Goal: Information Seeking & Learning: Check status

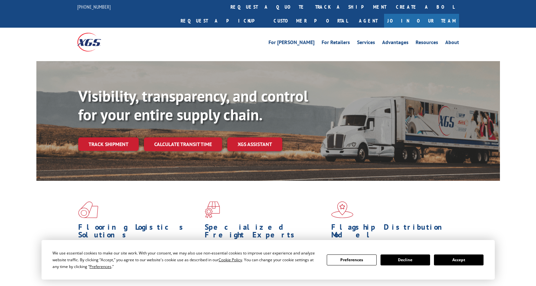
click at [118, 137] on link "Track shipment" at bounding box center [108, 144] width 61 height 14
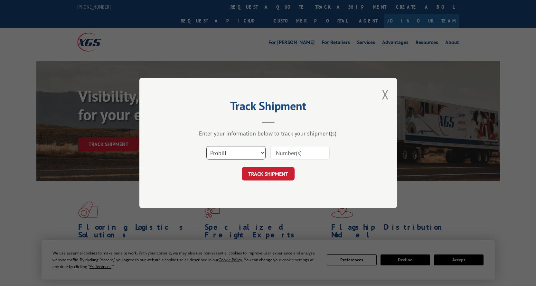
click at [262, 153] on select "Select category... Probill BOL PO" at bounding box center [235, 153] width 59 height 14
select select "po"
click at [206, 146] on select "Select category... Probill BOL PO" at bounding box center [235, 153] width 59 height 14
click at [292, 155] on input at bounding box center [299, 153] width 59 height 14
type input "296827676"
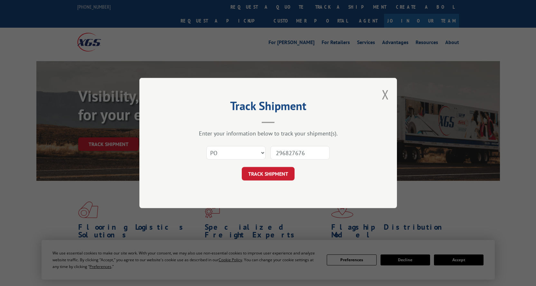
click button "TRACK SHIPMENT" at bounding box center [268, 174] width 53 height 14
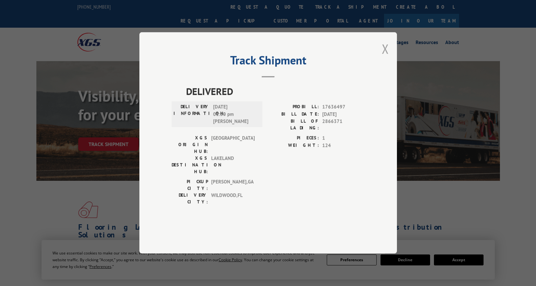
click at [389, 57] on button "Close modal" at bounding box center [385, 48] width 7 height 17
